Goal: Transaction & Acquisition: Book appointment/travel/reservation

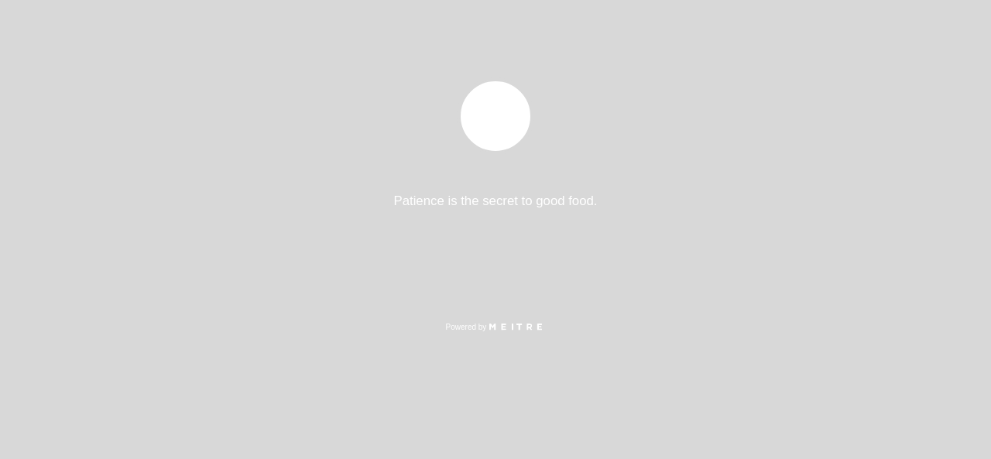
select select "es"
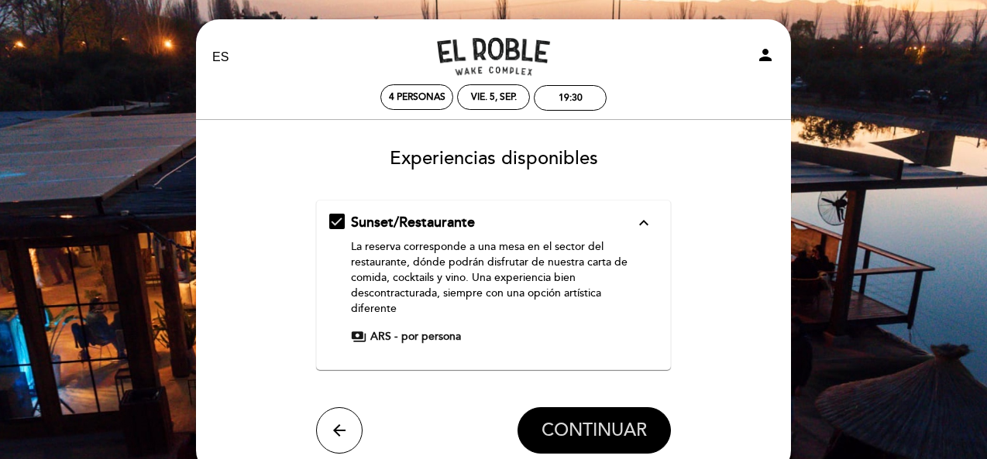
click at [569, 436] on span "CONTINUAR" at bounding box center [593, 431] width 105 height 22
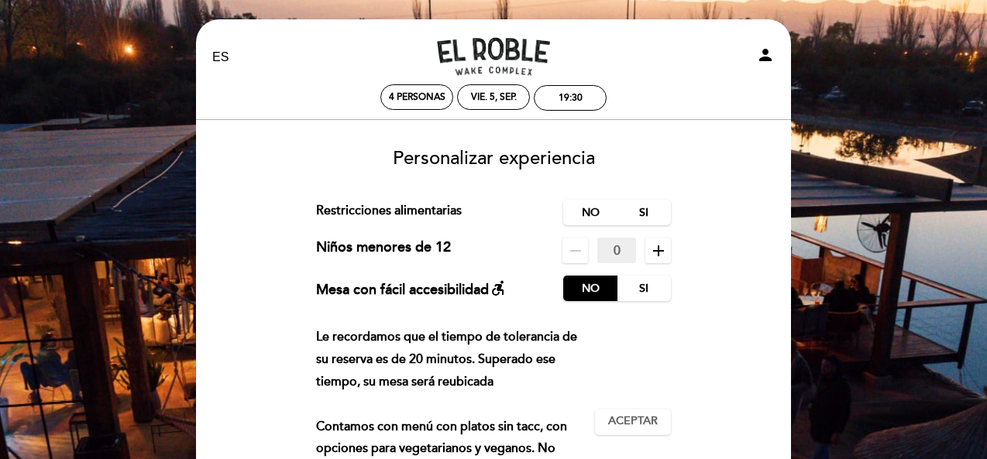
scroll to position [77, 0]
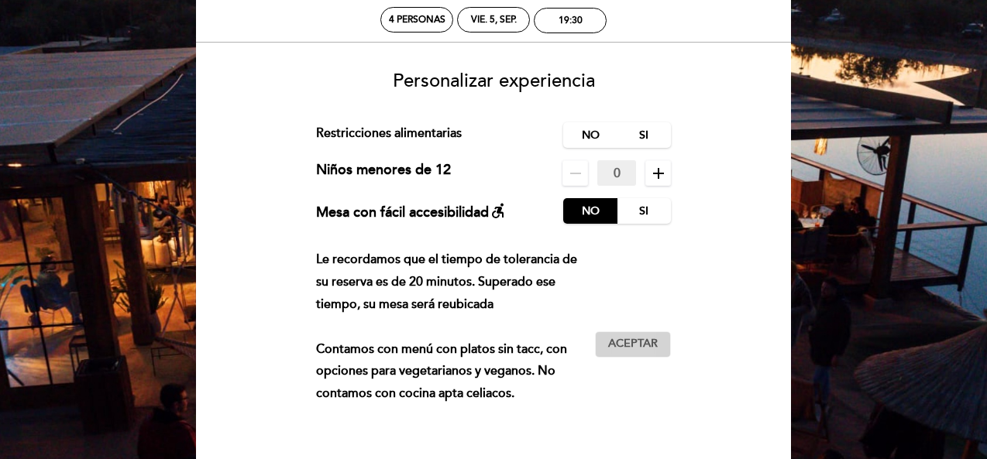
click at [624, 346] on span "Aceptar" at bounding box center [633, 344] width 50 height 16
click at [585, 128] on label "No" at bounding box center [590, 135] width 54 height 26
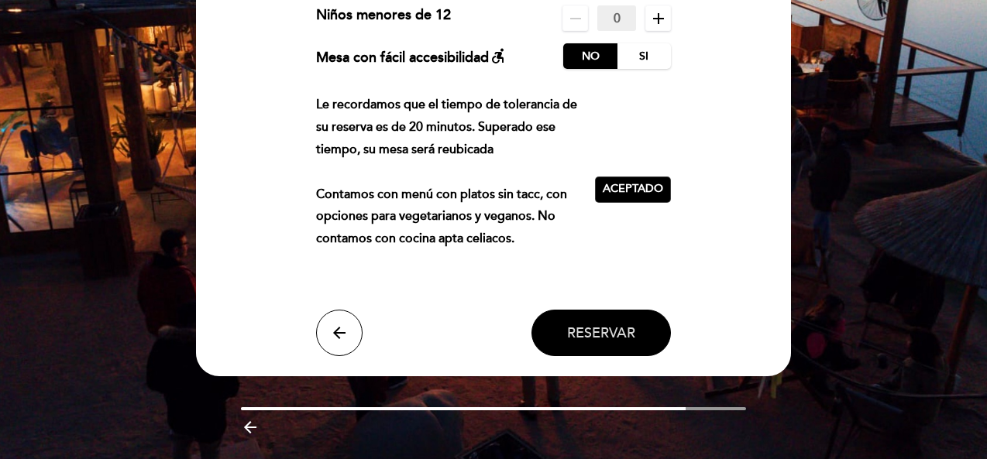
click at [613, 345] on button "Reservar" at bounding box center [600, 333] width 139 height 46
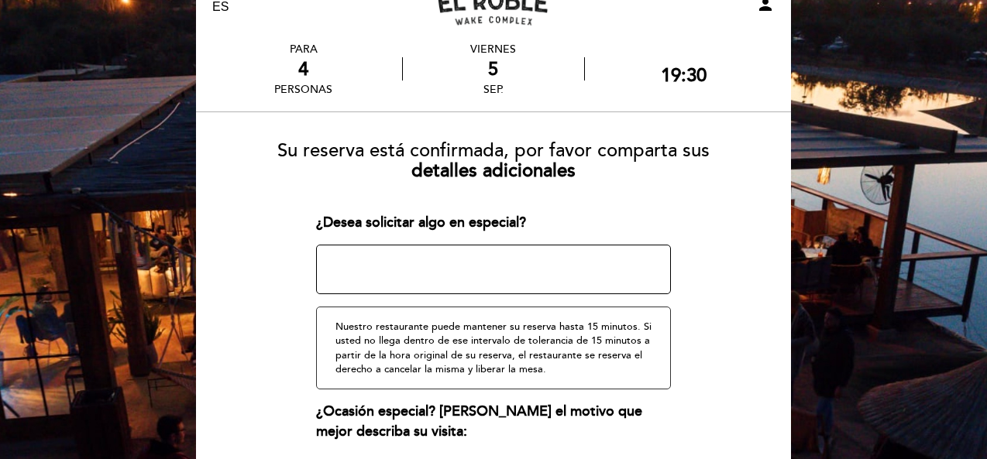
scroll to position [205, 0]
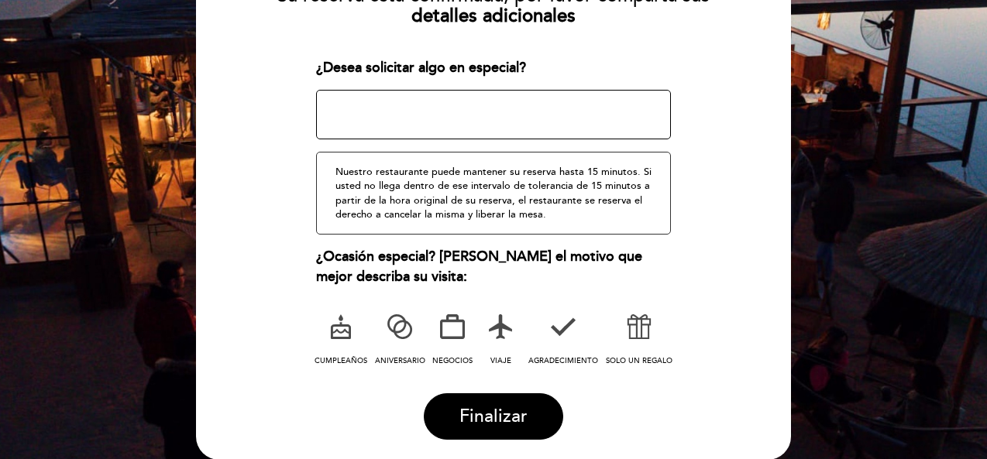
click at [640, 334] on icon at bounding box center [639, 327] width 40 height 40
click at [466, 428] on button "Finalizar" at bounding box center [493, 416] width 139 height 46
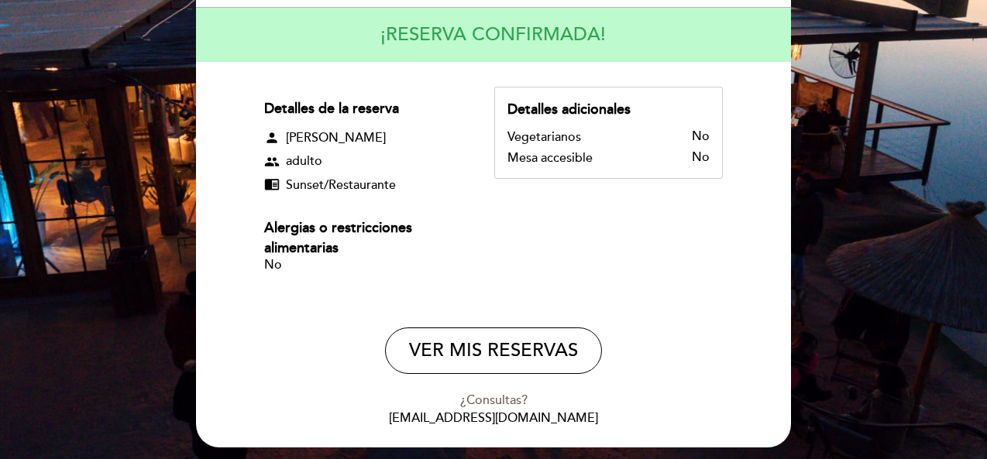
scroll to position [219, 0]
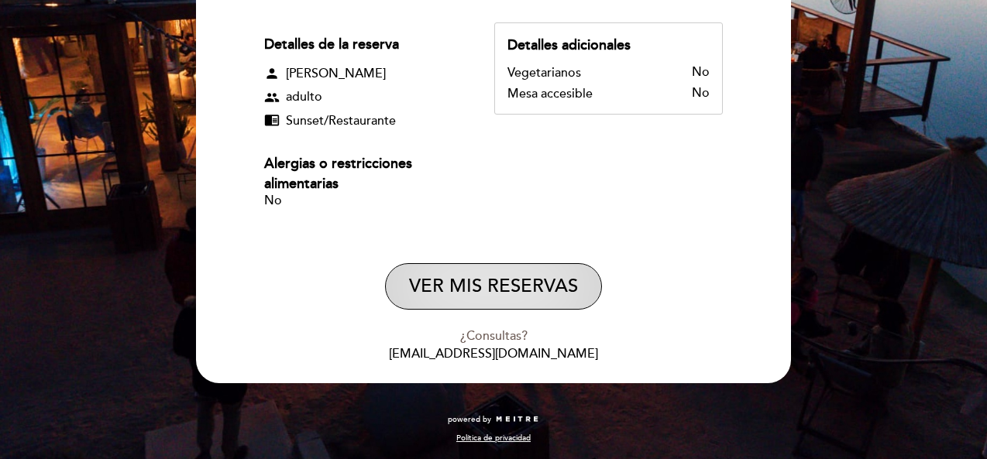
click at [473, 297] on button "VER MIS RESERVAS" at bounding box center [493, 286] width 217 height 46
select select "es"
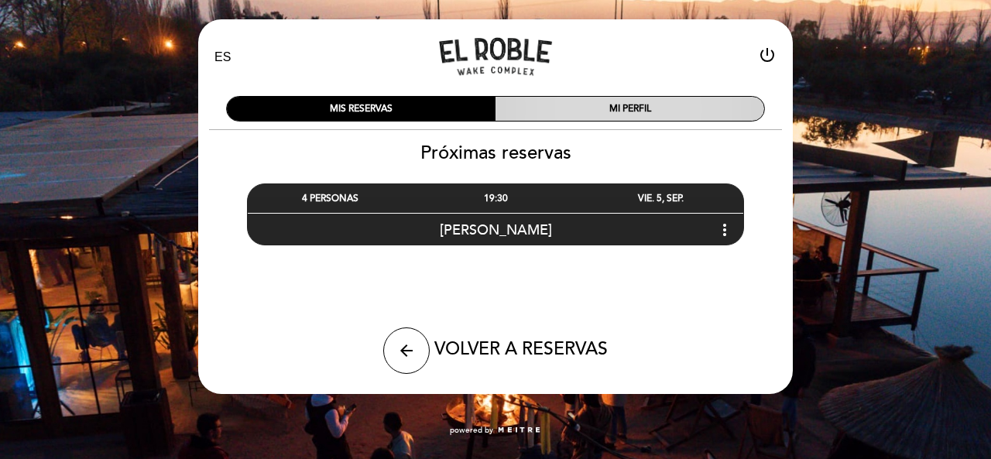
click at [602, 104] on div "MI PERFIL" at bounding box center [630, 109] width 269 height 24
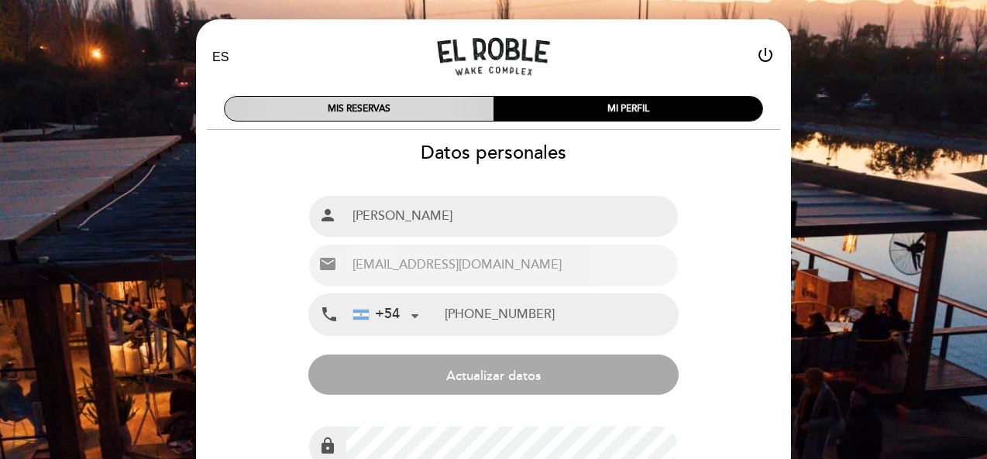
click at [431, 110] on div "MIS RESERVAS" at bounding box center [359, 109] width 269 height 24
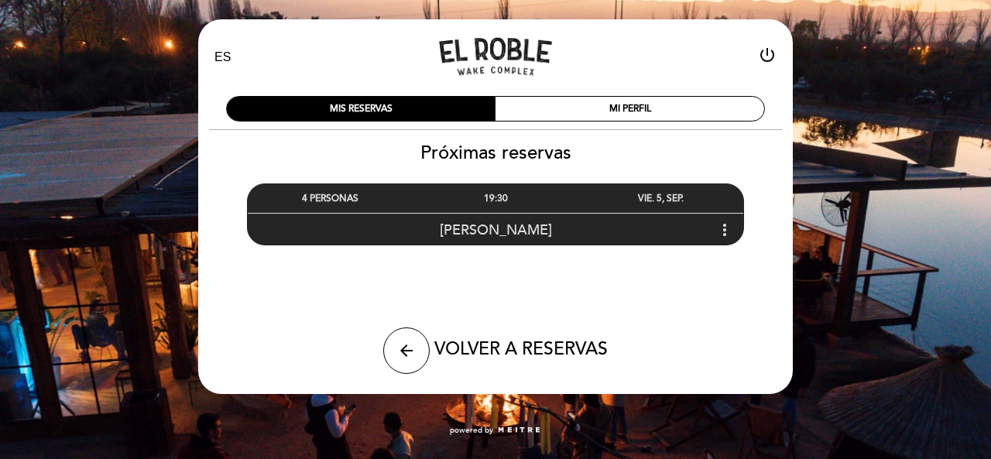
click at [720, 227] on icon "more_vert" at bounding box center [725, 230] width 19 height 19
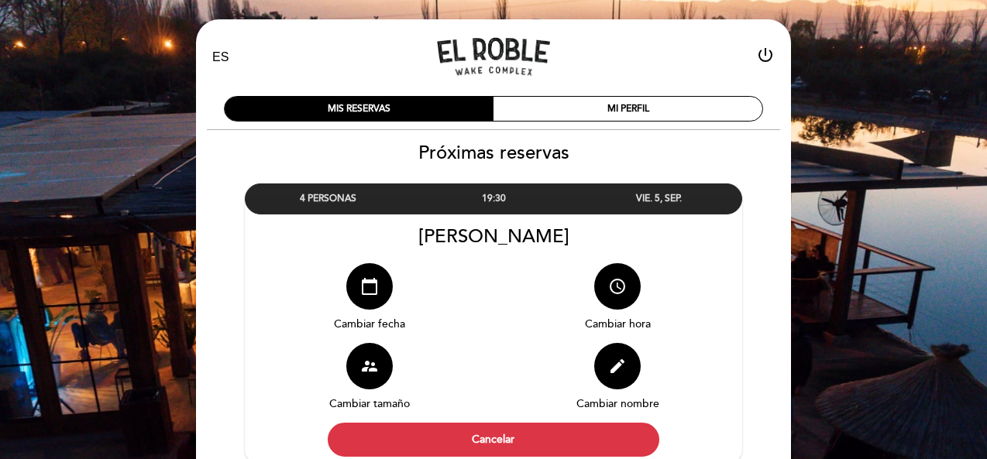
scroll to position [77, 0]
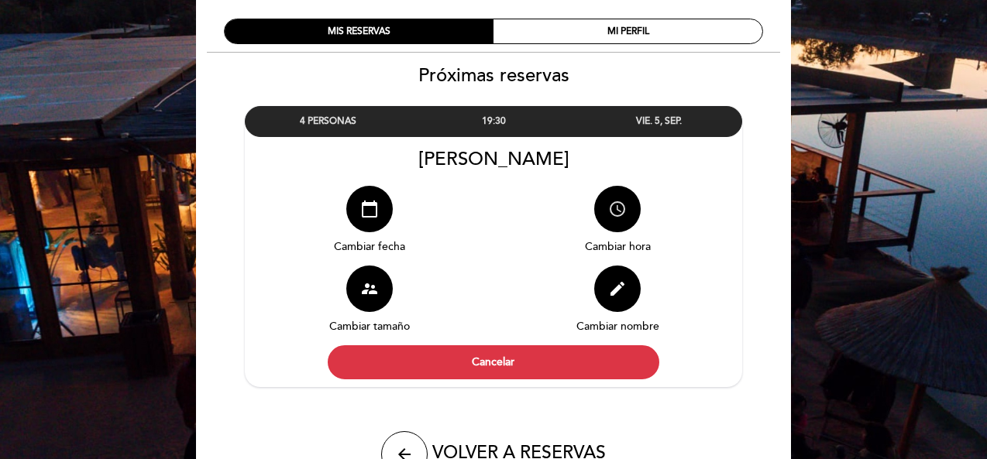
click at [609, 210] on icon "access_time" at bounding box center [617, 209] width 19 height 19
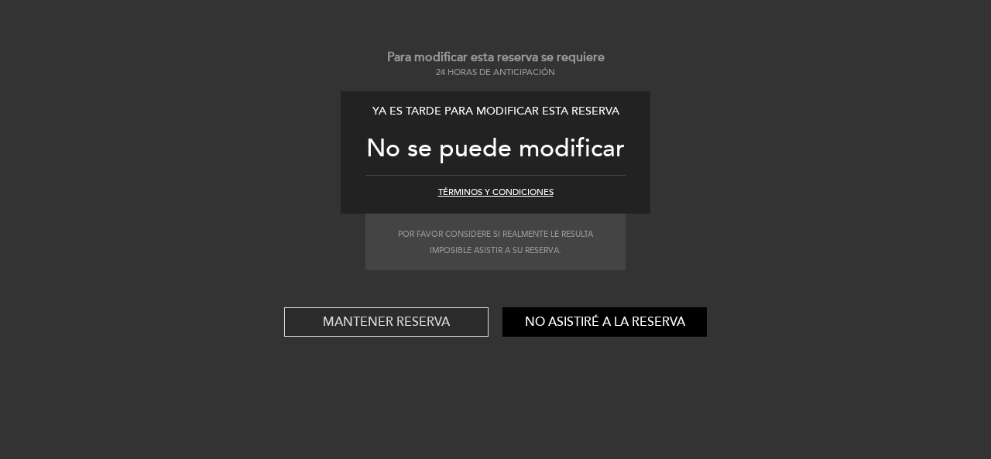
click at [389, 328] on button "Mantener reserva" at bounding box center [386, 321] width 204 height 29
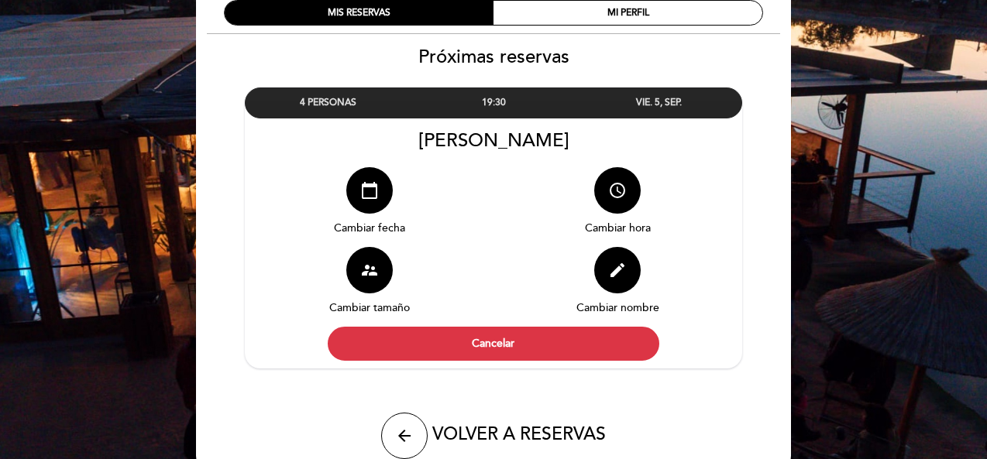
scroll to position [173, 0]
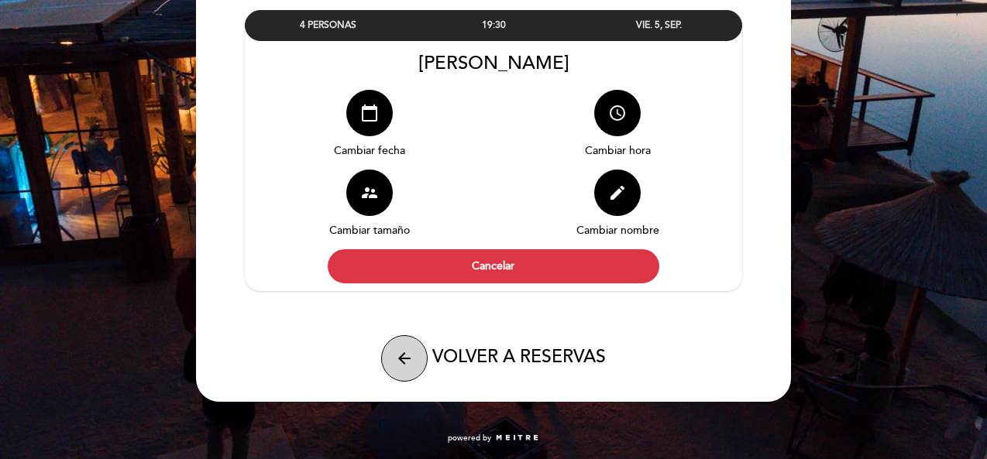
click at [399, 359] on icon "arrow_back" at bounding box center [404, 358] width 19 height 19
select select "es"
